Goal: Task Accomplishment & Management: Manage account settings

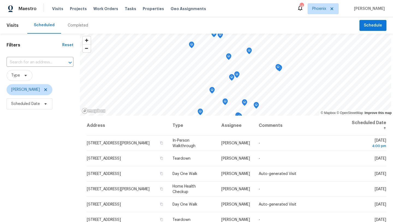
scroll to position [9, 0]
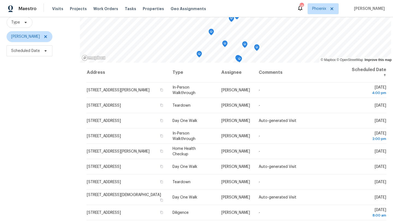
scroll to position [71, 0]
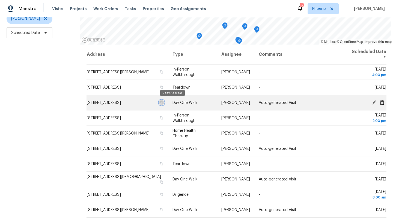
click at [163, 103] on icon "button" at bounding box center [161, 102] width 3 height 3
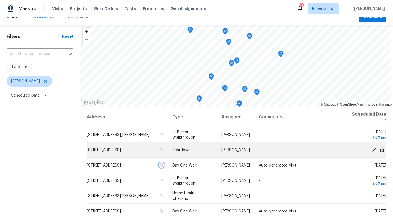
scroll to position [0, 0]
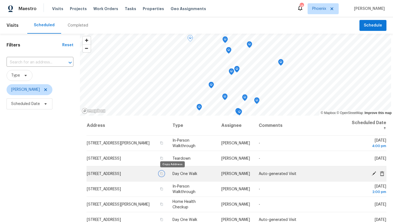
click at [163, 172] on icon "button" at bounding box center [161, 173] width 3 height 3
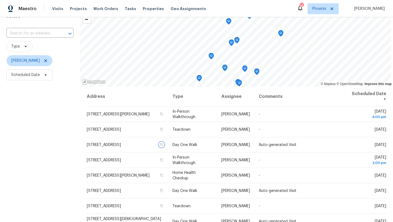
scroll to position [71, 0]
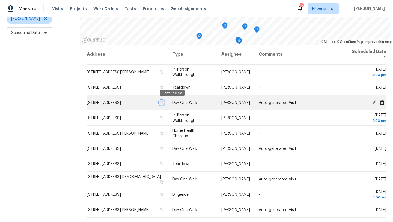
click at [163, 103] on icon "button" at bounding box center [161, 102] width 3 height 3
click at [163, 102] on icon "button" at bounding box center [161, 102] width 3 height 3
click at [372, 102] on icon at bounding box center [374, 102] width 5 height 5
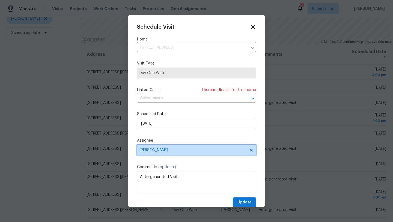
click at [251, 150] on icon at bounding box center [251, 150] width 3 height 3
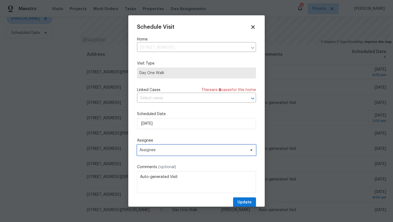
click at [191, 147] on span "Assignee" at bounding box center [196, 149] width 119 height 11
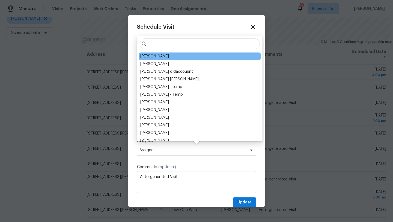
click at [155, 55] on div "Austin Hatch" at bounding box center [154, 56] width 29 height 5
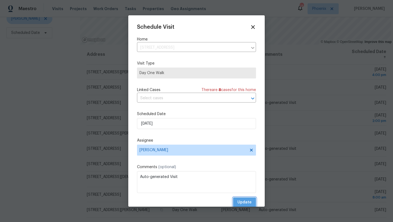
click at [244, 201] on span "Update" at bounding box center [245, 202] width 14 height 7
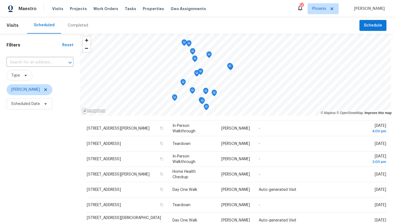
scroll to position [21, 0]
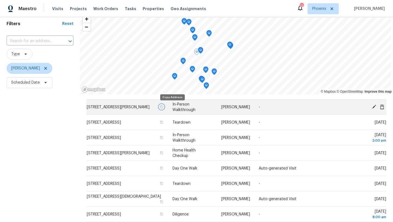
click at [163, 107] on icon "button" at bounding box center [161, 106] width 3 height 3
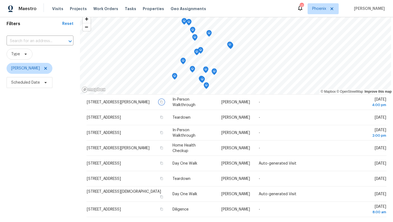
scroll to position [0, 0]
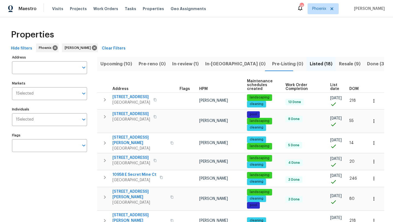
click at [336, 60] on button "Resale (9)" at bounding box center [350, 64] width 28 height 14
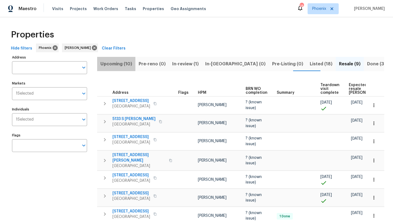
click at [126, 62] on span "Upcoming (10)" at bounding box center [116, 64] width 32 height 8
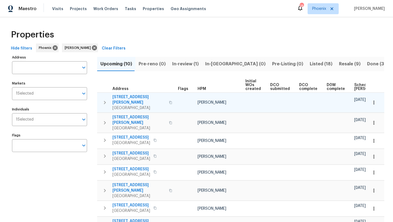
scroll to position [0, 60]
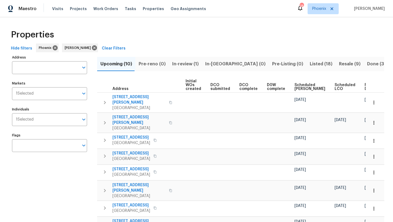
click at [365, 86] on span "Ready Date" at bounding box center [371, 87] width 12 height 8
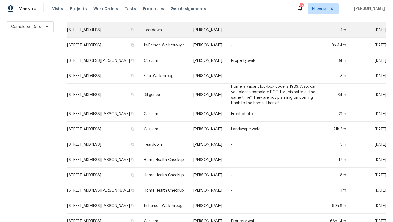
scroll to position [164, 0]
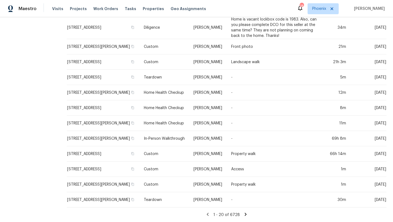
click at [245, 215] on icon at bounding box center [246, 213] width 2 height 3
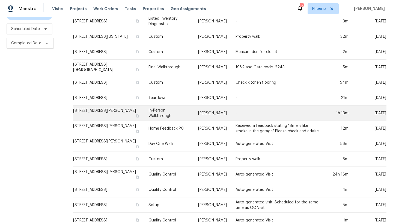
scroll to position [0, 0]
